Goal: Find specific page/section: Find specific page/section

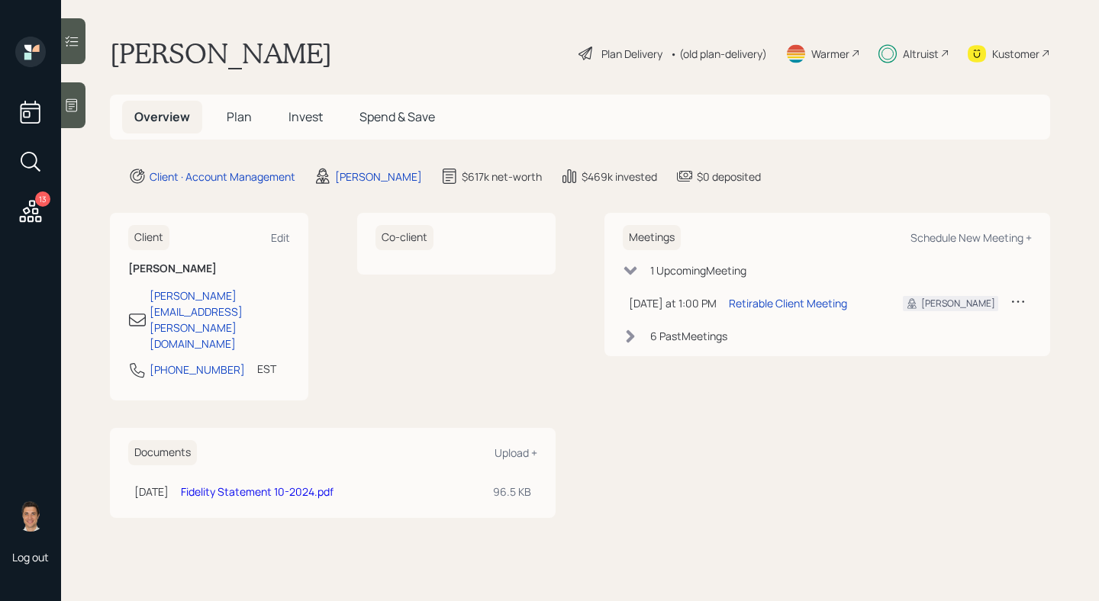
click at [236, 118] on span "Plan" at bounding box center [239, 116] width 25 height 17
